Goal: Information Seeking & Learning: Learn about a topic

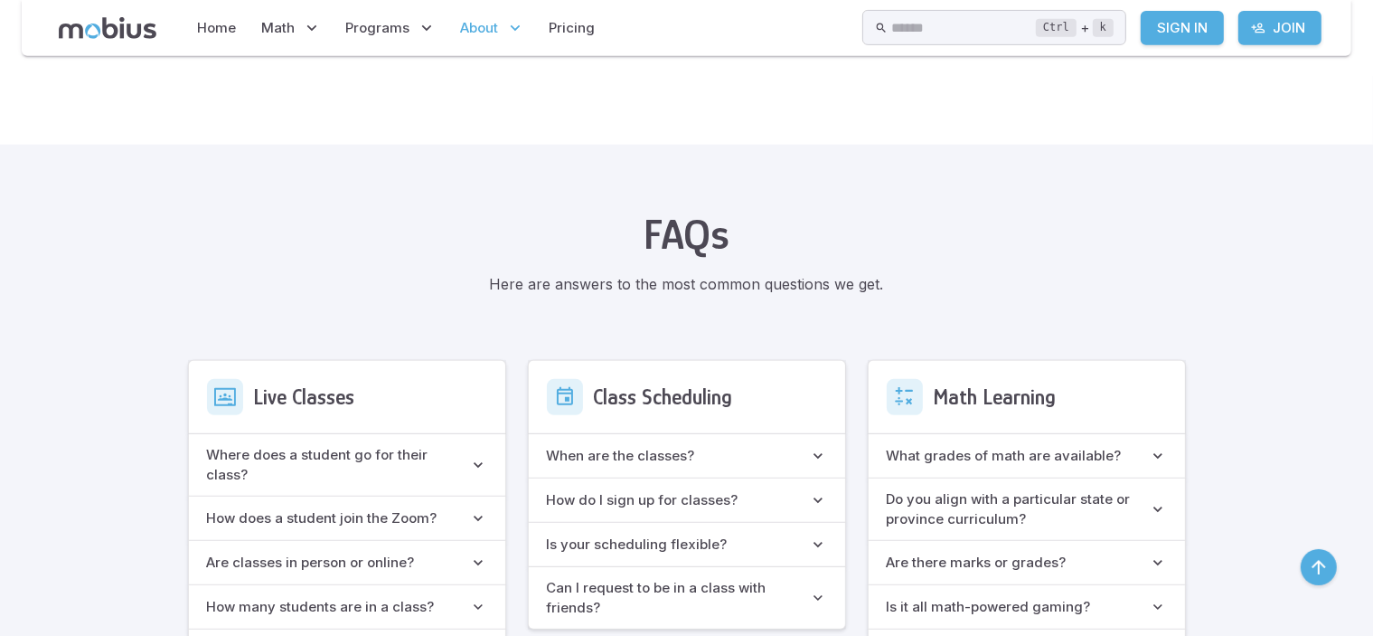
scroll to position [964, 0]
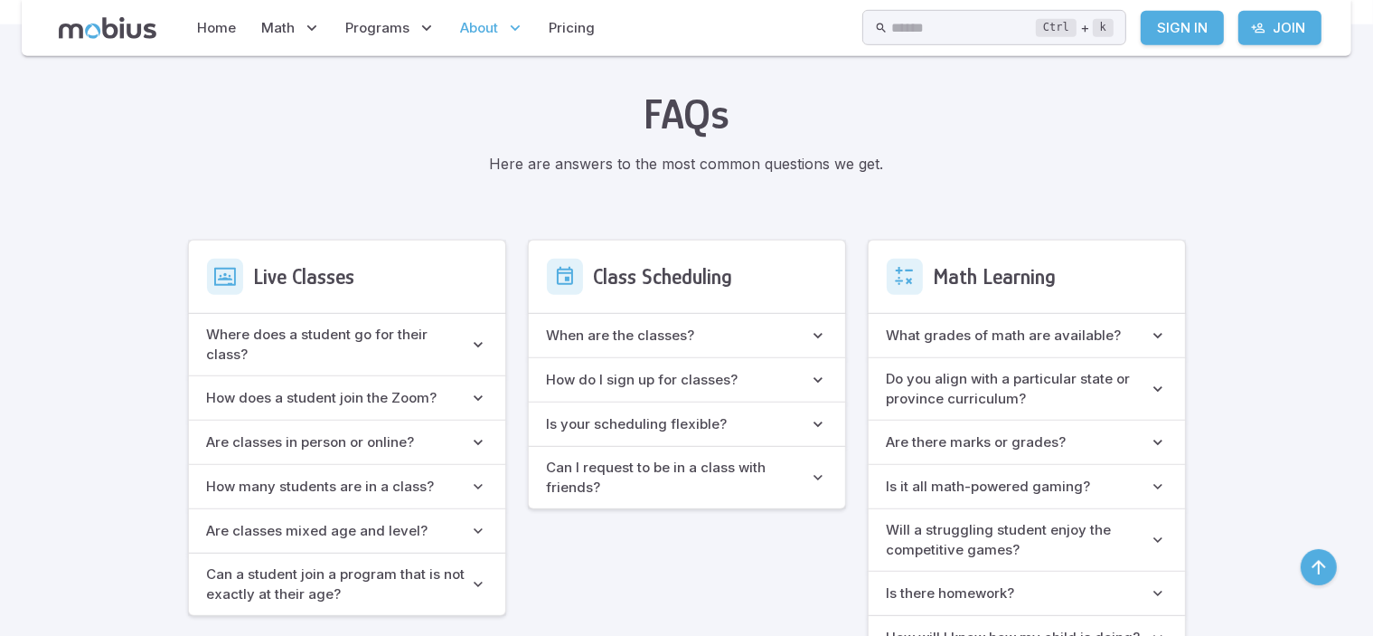
click at [1149, 335] on icon "button" at bounding box center [1158, 335] width 18 height 18
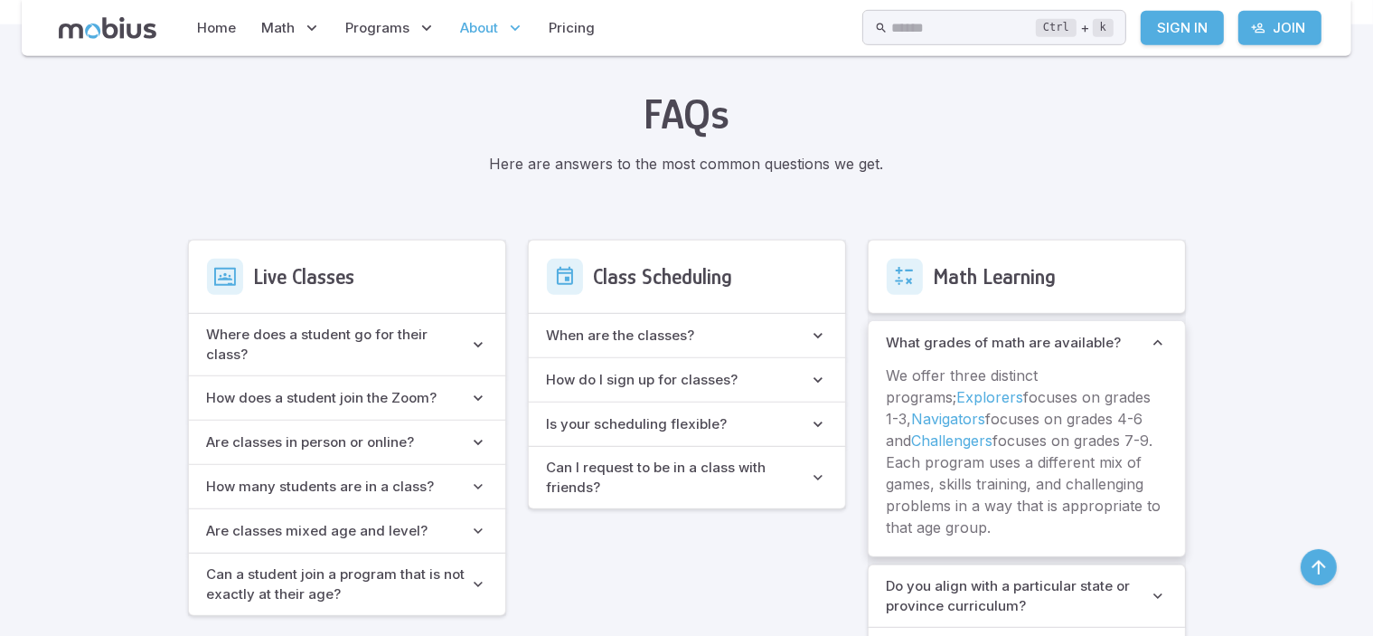
click at [978, 327] on available\? "What grades of math are available?" at bounding box center [1027, 342] width 316 height 43
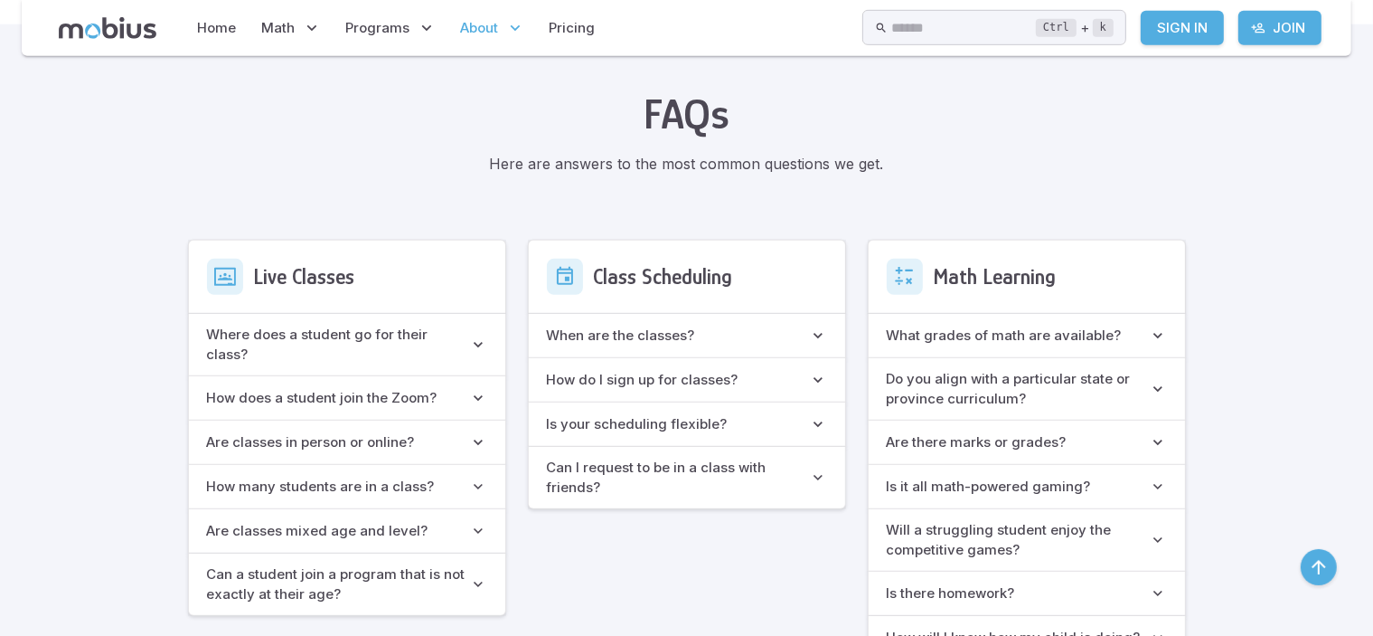
click at [978, 327] on span "What grades of math are available?" at bounding box center [1018, 335] width 262 height 20
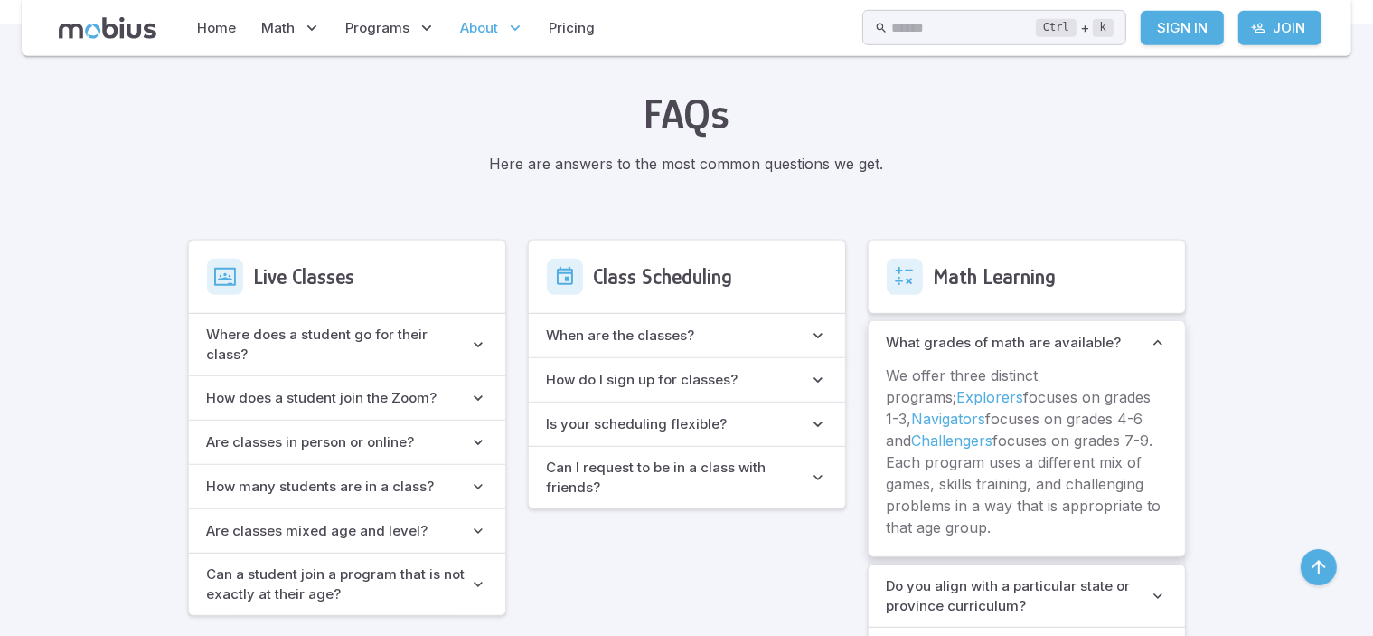
click at [978, 327] on available\? "What grades of math are available?" at bounding box center [1027, 342] width 316 height 43
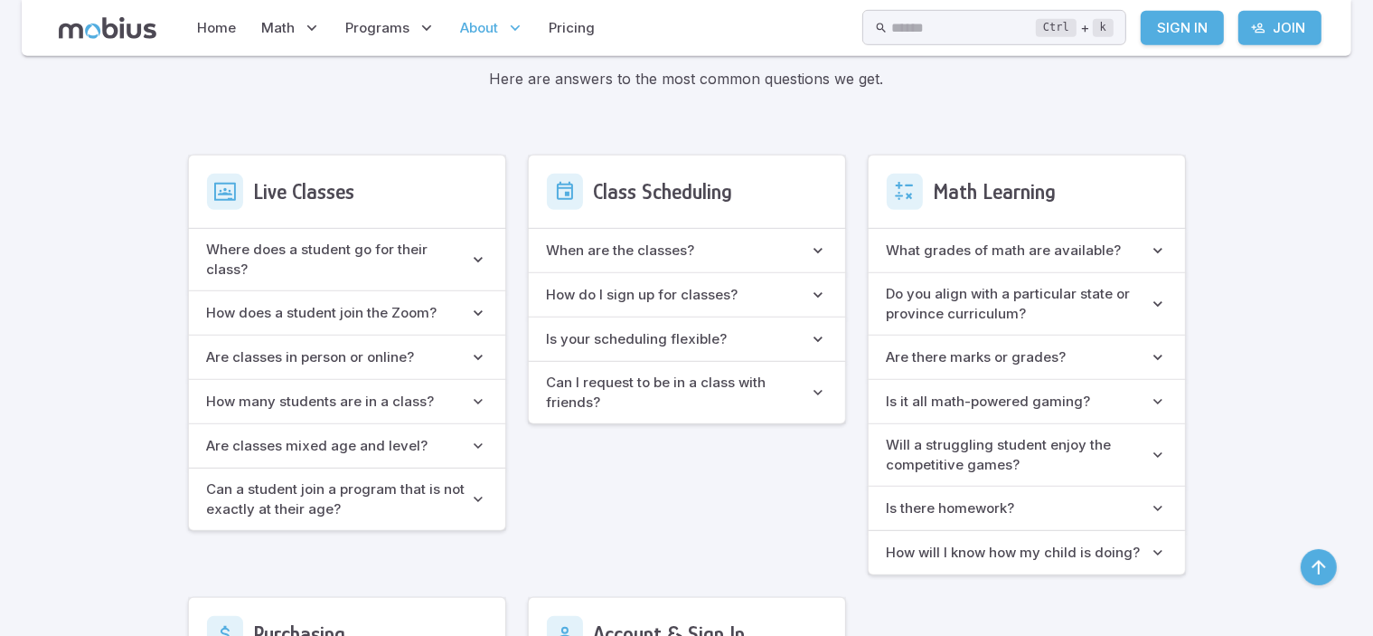
scroll to position [1085, 0]
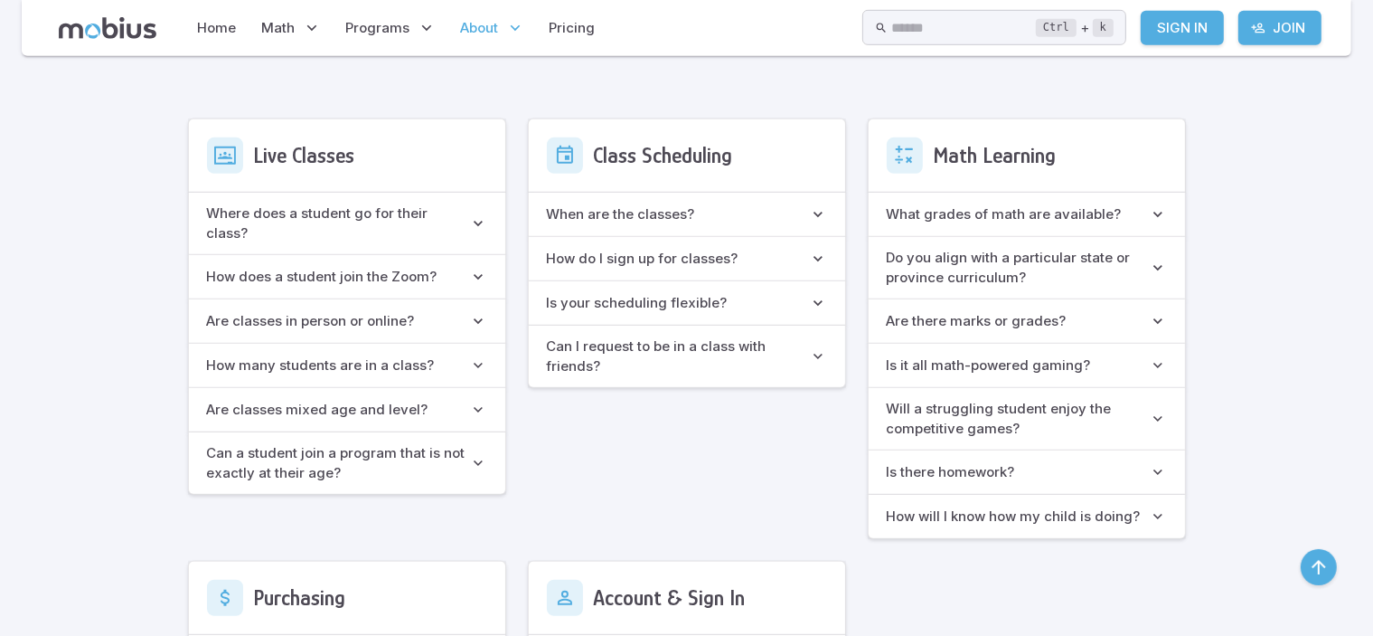
click at [965, 274] on h6 "Do you align with a particular state or province curriculum?" at bounding box center [1018, 268] width 262 height 40
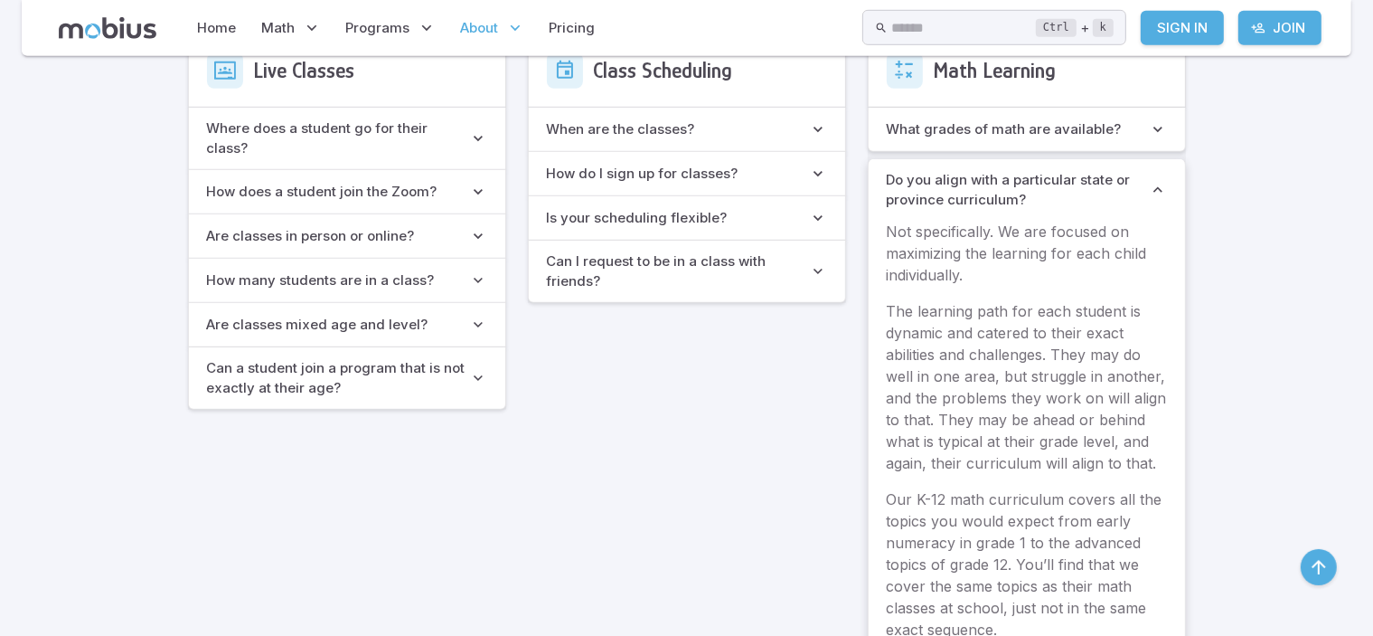
scroll to position [1205, 0]
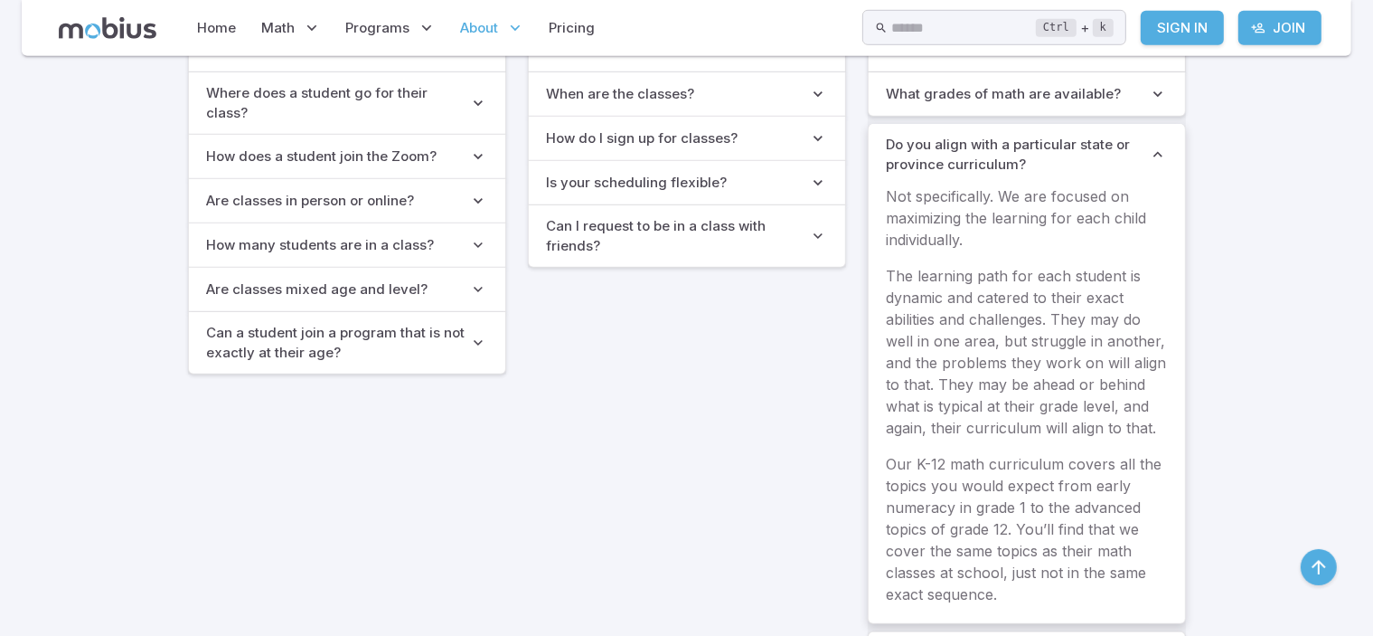
click at [938, 150] on h6 "Do you align with a particular state or province curriculum?" at bounding box center [1018, 155] width 262 height 40
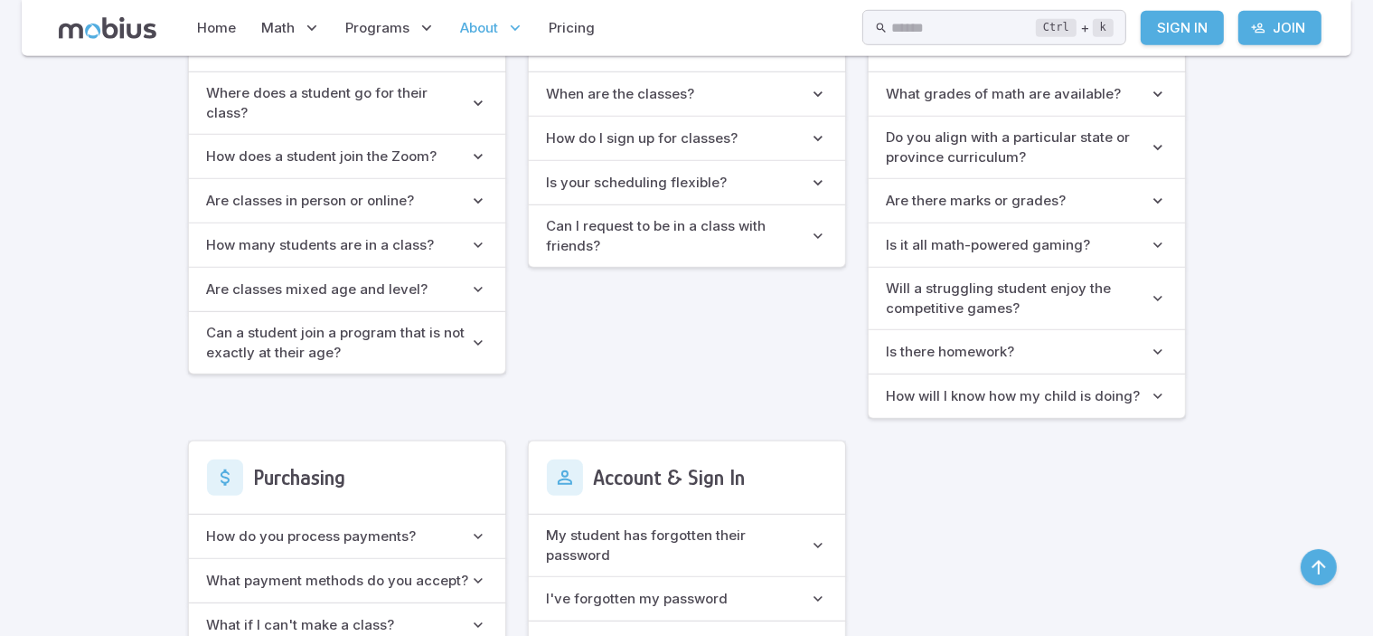
click at [931, 103] on available\? "What grades of math are available?" at bounding box center [1027, 93] width 316 height 43
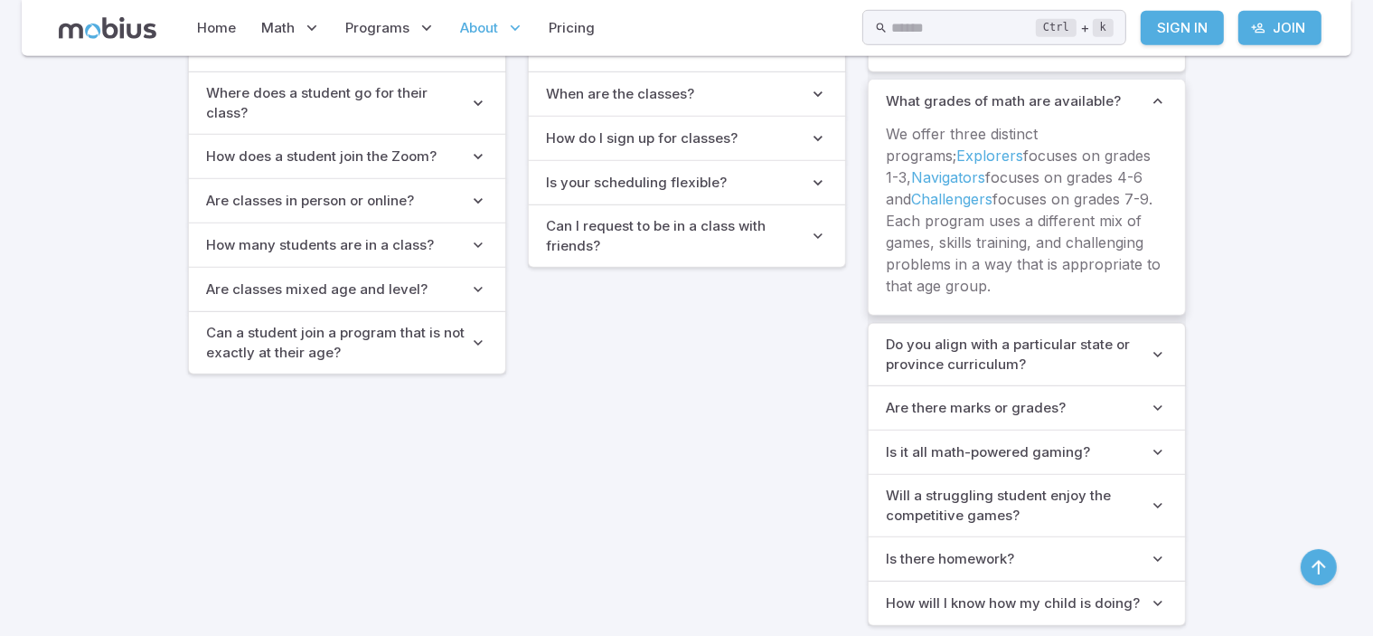
scroll to position [1085, 0]
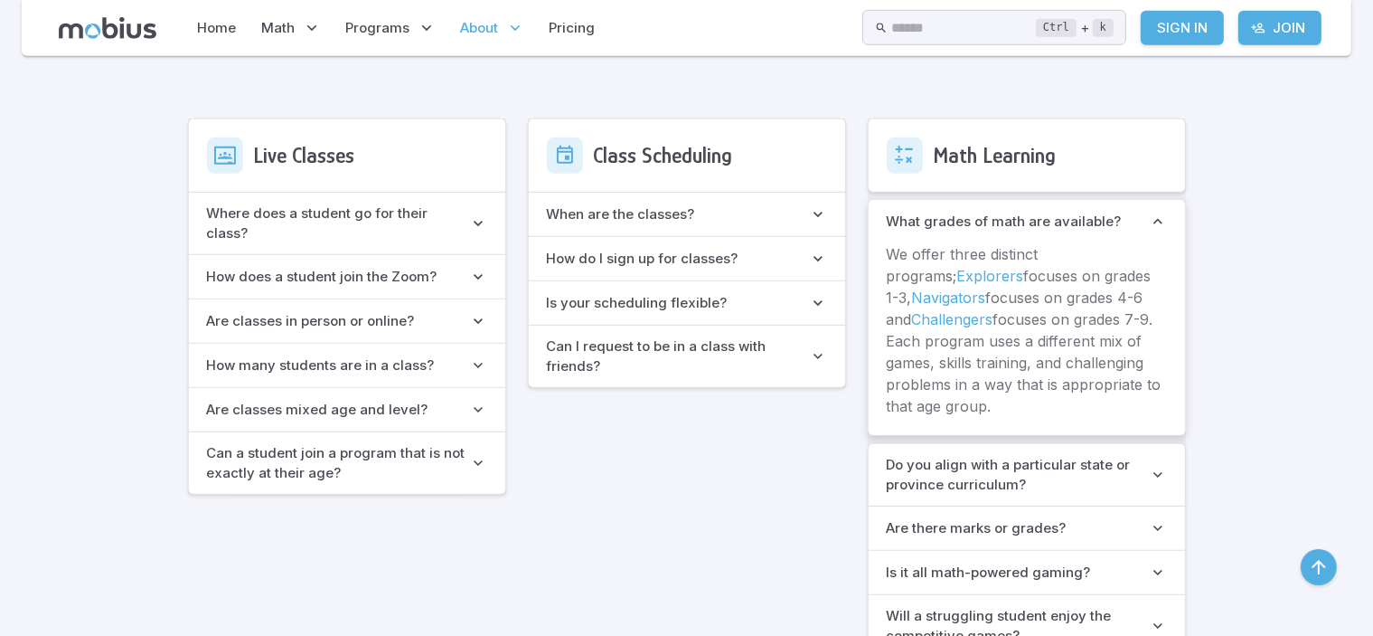
click at [528, 567] on div "Class Scheduling When are the classes? As we grow, we continue to add new class…" at bounding box center [687, 431] width 318 height 627
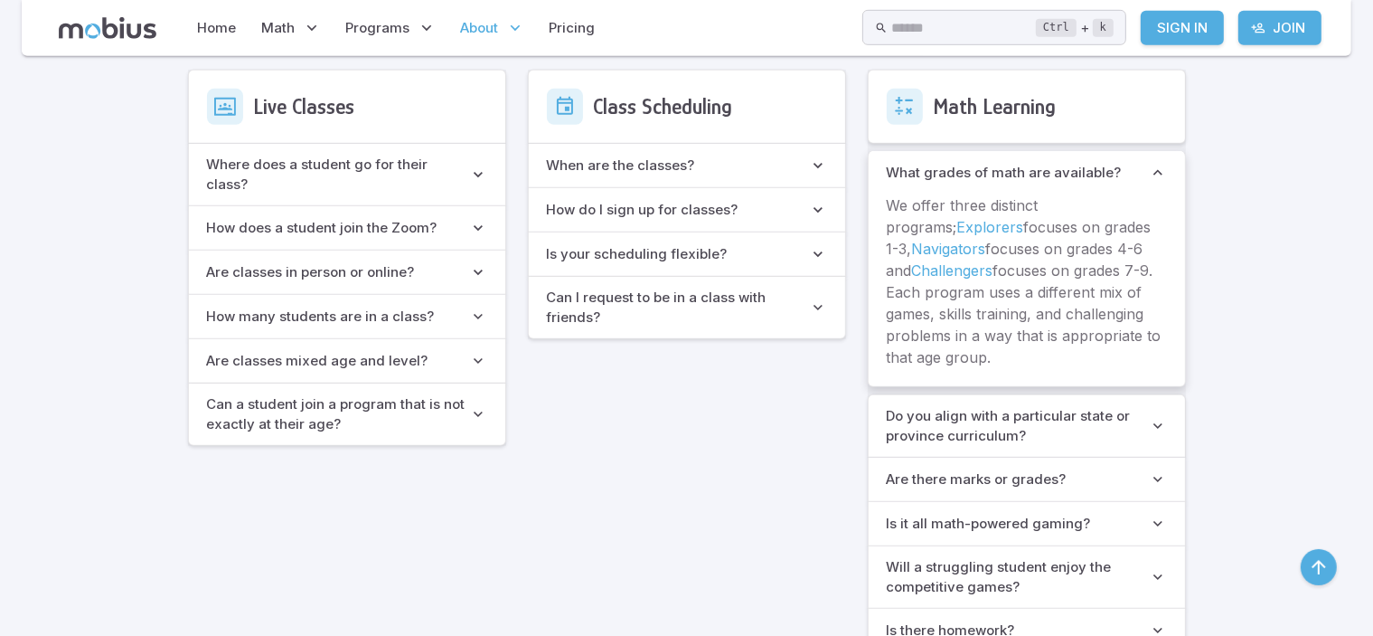
scroll to position [1205, 0]
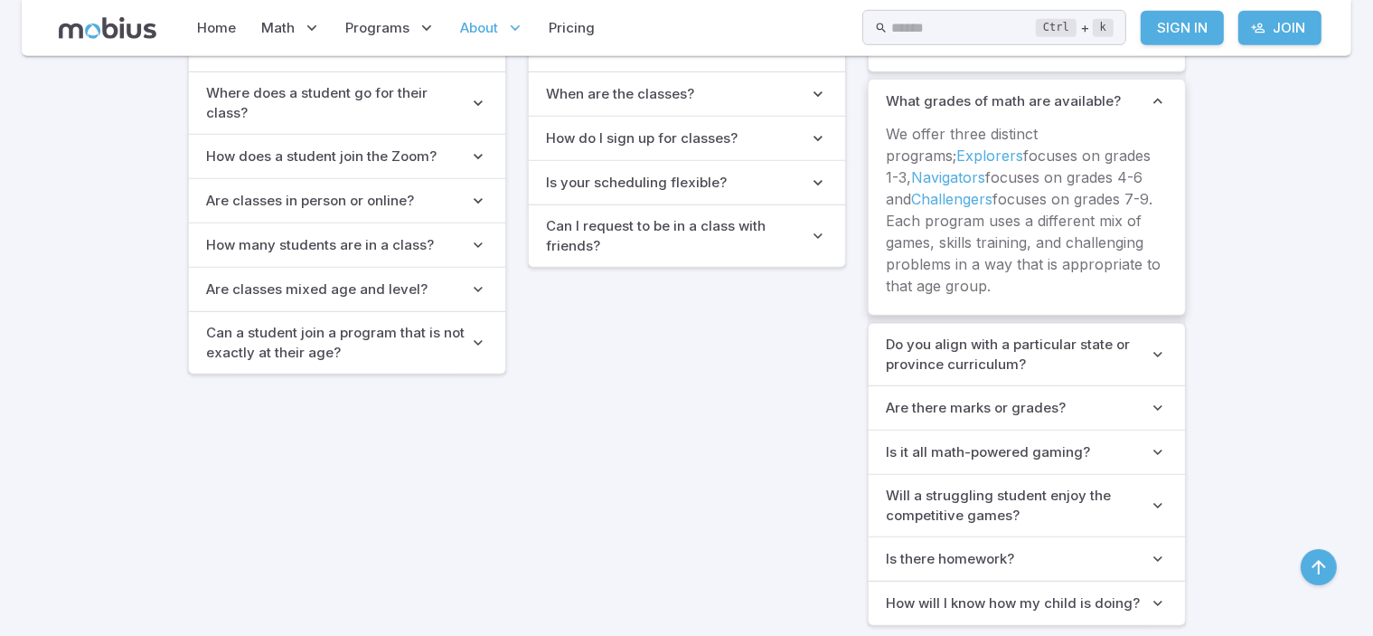
click at [924, 91] on h6 "What grades of math are available?" at bounding box center [1004, 101] width 235 height 20
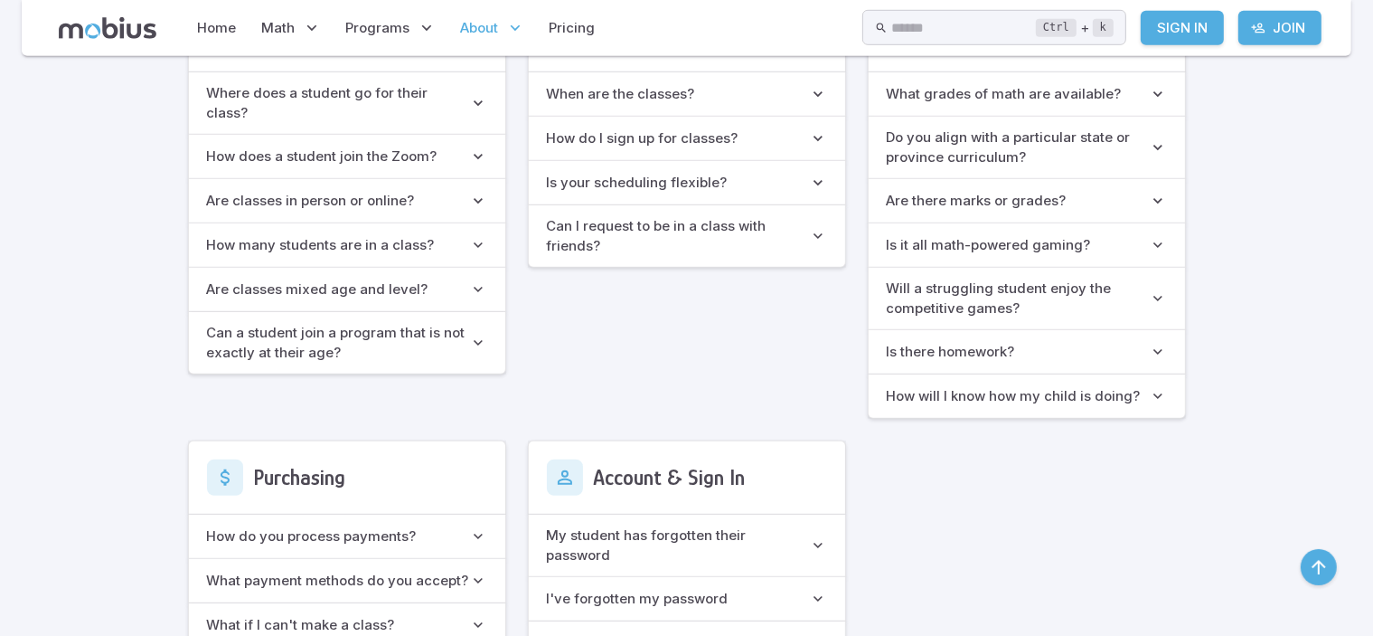
click at [869, 209] on grades\? "Are there marks or grades?" at bounding box center [1027, 200] width 316 height 43
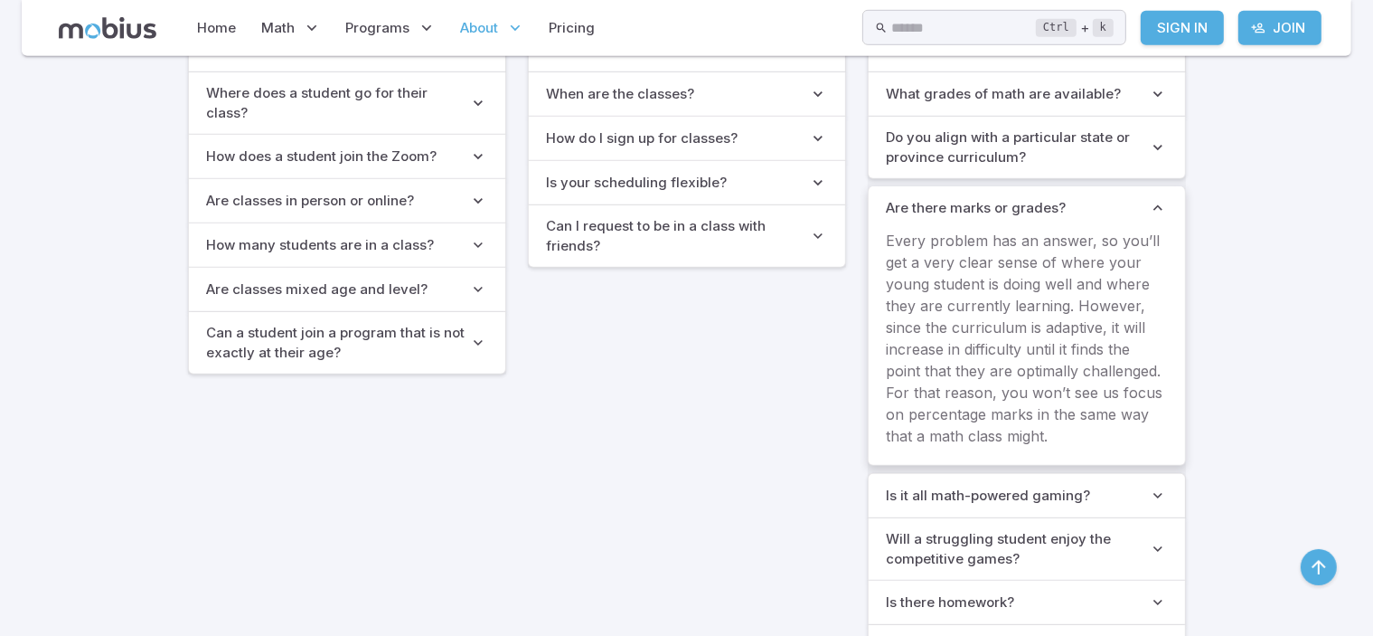
click at [887, 209] on h6 "Are there marks or grades?" at bounding box center [977, 208] width 180 height 20
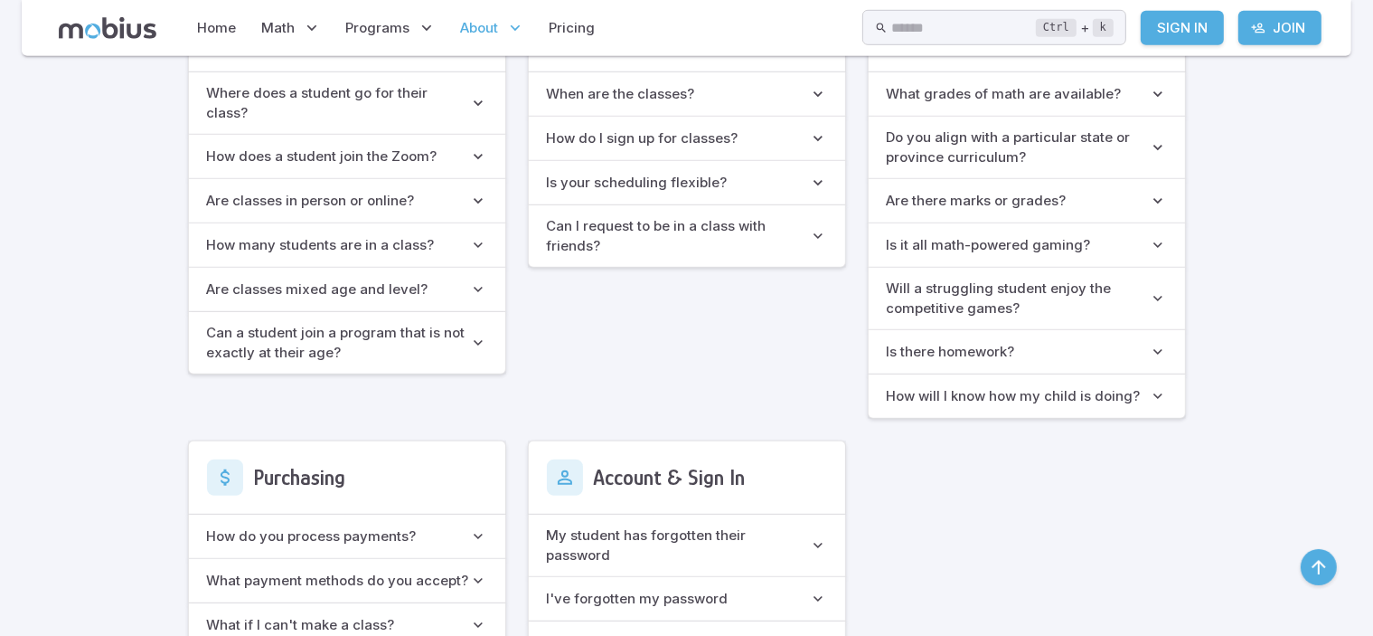
click at [887, 238] on h6 "Is it all math-powered gaming?" at bounding box center [989, 245] width 204 height 20
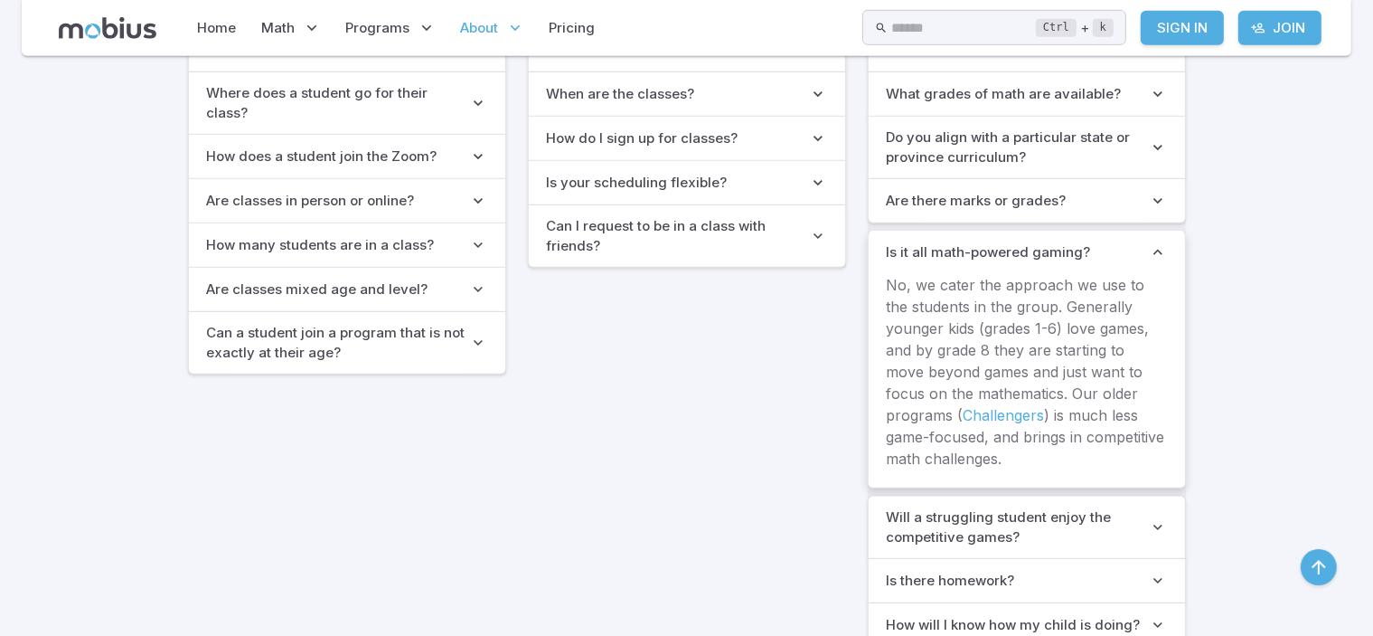
click at [869, 238] on gaming\? "Is it all math-powered gaming?" at bounding box center [1027, 252] width 316 height 43
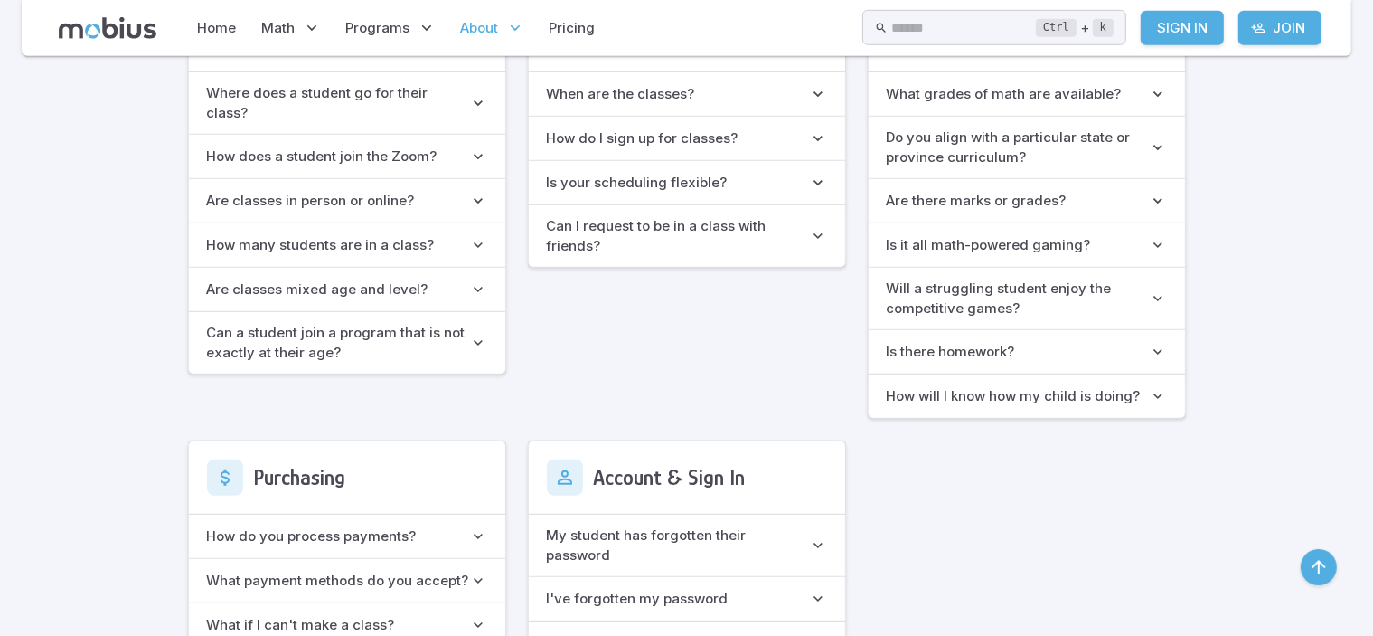
scroll to position [1085, 0]
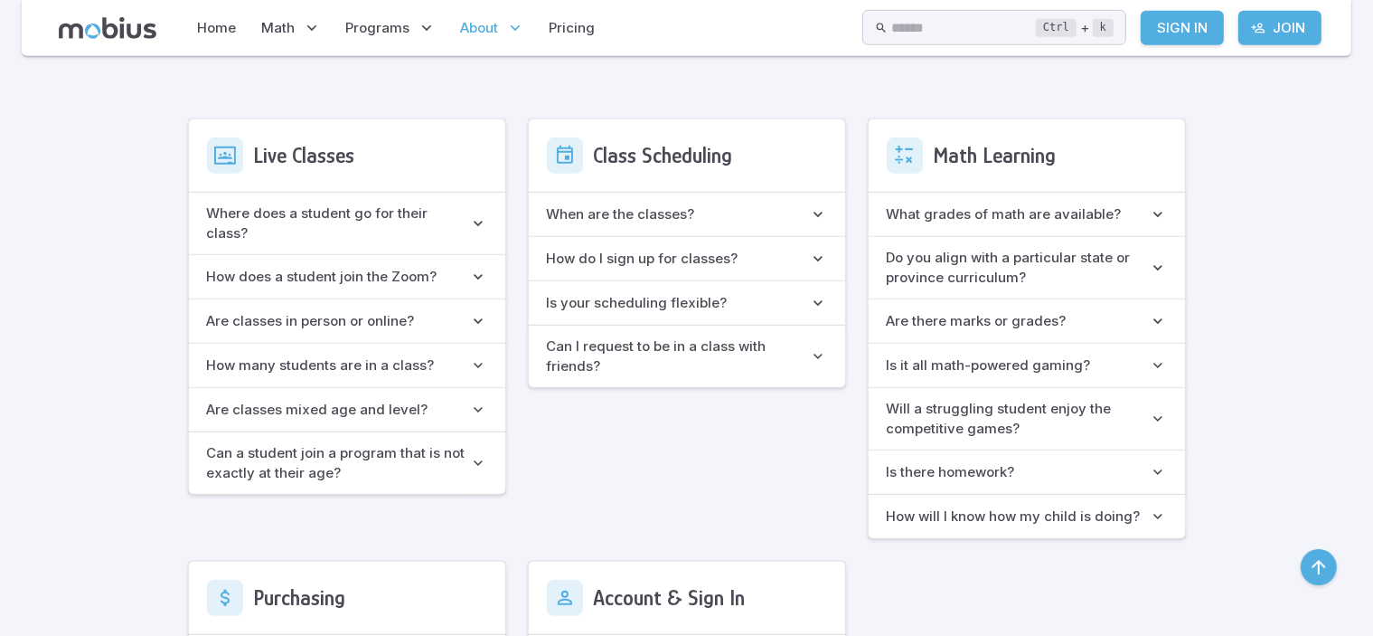
click at [887, 211] on h6 "What grades of math are available?" at bounding box center [1004, 214] width 235 height 20
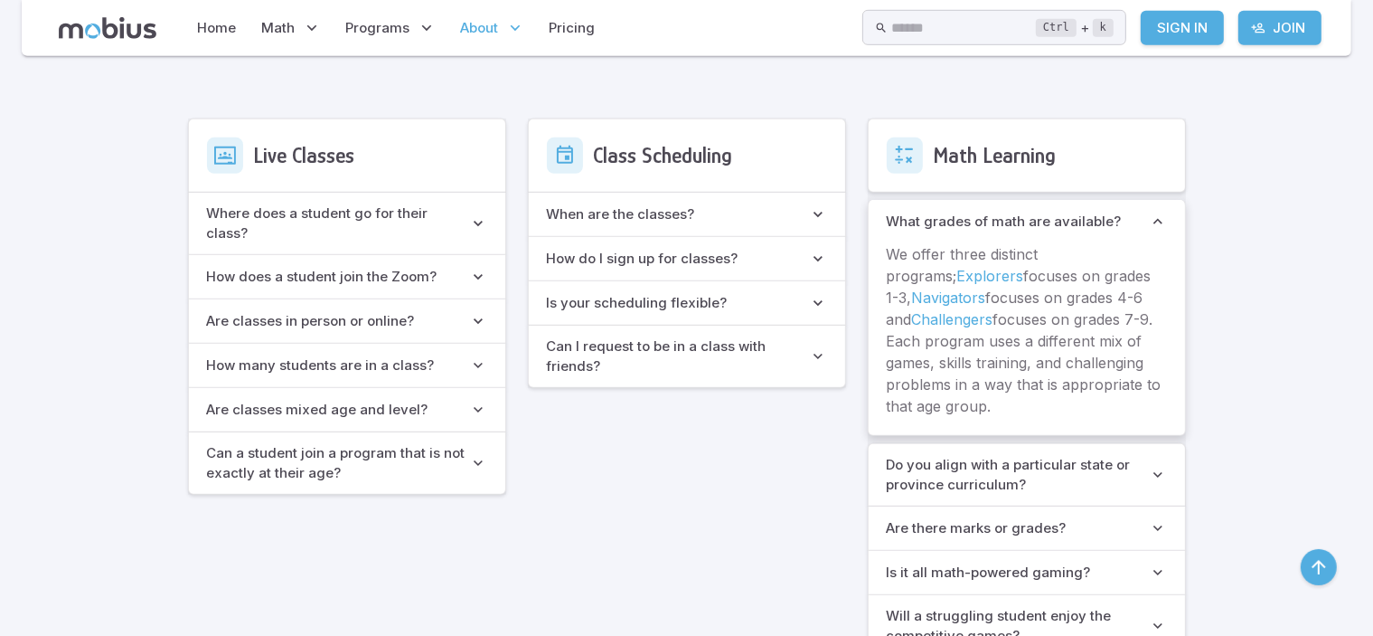
click at [957, 269] on link "Explorers" at bounding box center [990, 276] width 67 height 18
